Goal: Check status: Check status

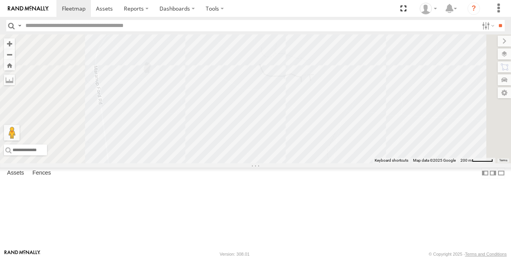
drag, startPoint x: 375, startPoint y: 109, endPoint x: 383, endPoint y: 228, distance: 119.4
click at [383, 163] on div "(LV17) LWB Musso" at bounding box center [255, 98] width 511 height 129
drag, startPoint x: 355, startPoint y: 107, endPoint x: 350, endPoint y: 192, distance: 85.6
click at [350, 163] on div "(LV17) LWB Musso (TR6) Little Tipper 3 2 4" at bounding box center [255, 98] width 511 height 129
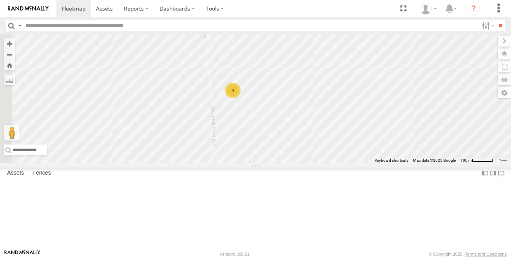
click at [241, 98] on div "4" at bounding box center [233, 91] width 16 height 16
